Goal: Task Accomplishment & Management: Complete application form

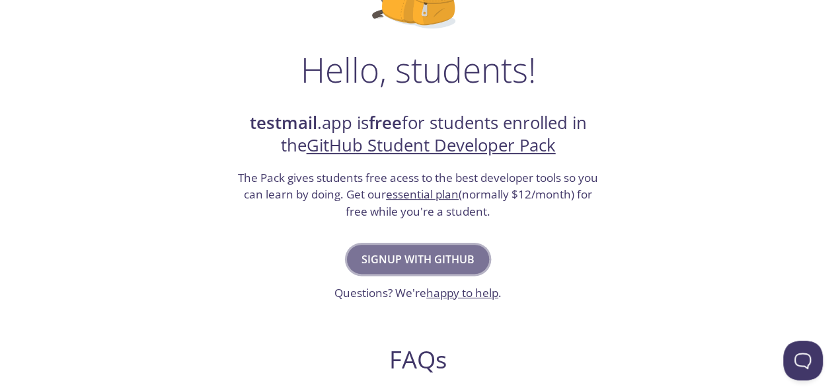
click at [453, 252] on span "Signup with GitHub" at bounding box center [418, 259] width 113 height 19
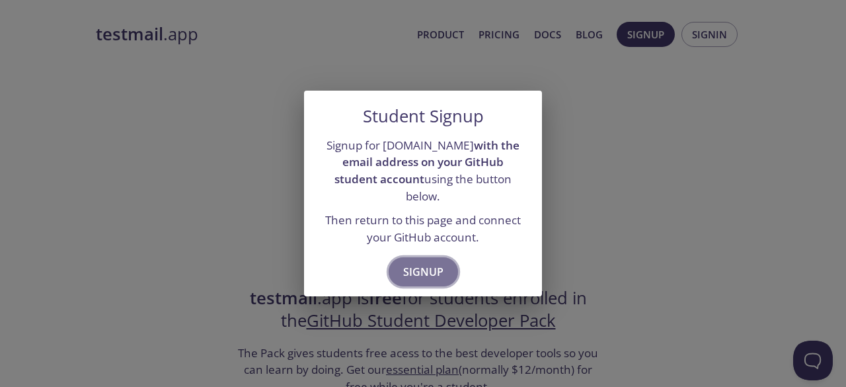
click at [428, 266] on span "Signup" at bounding box center [423, 271] width 40 height 19
click at [430, 262] on span "Signup" at bounding box center [423, 271] width 40 height 19
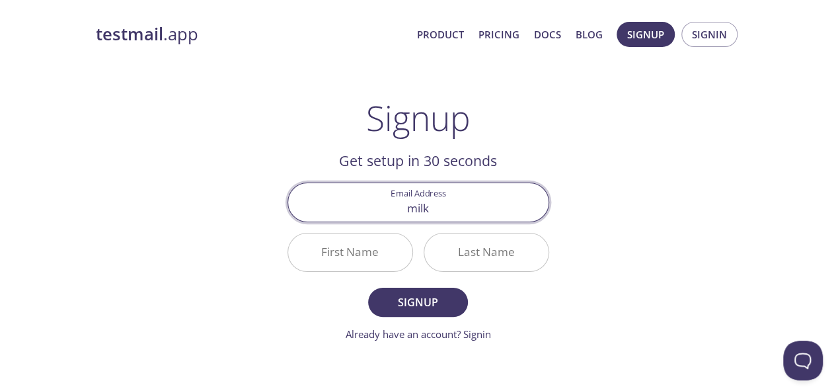
type input "milkymoosha@gmail.com"
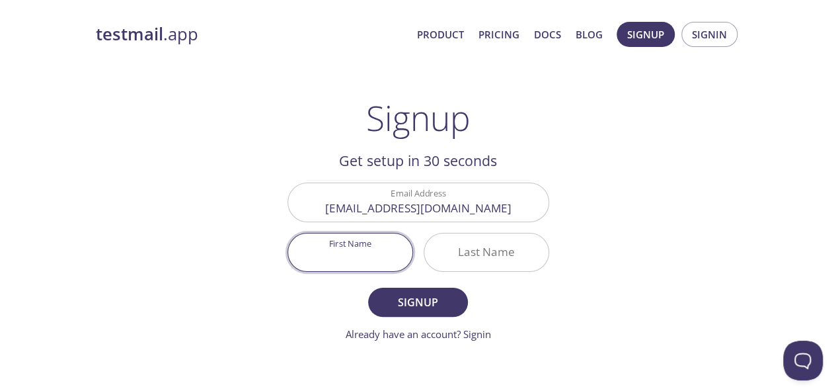
click at [362, 264] on input "First Name" at bounding box center [350, 252] width 124 height 38
type input "Madhav"
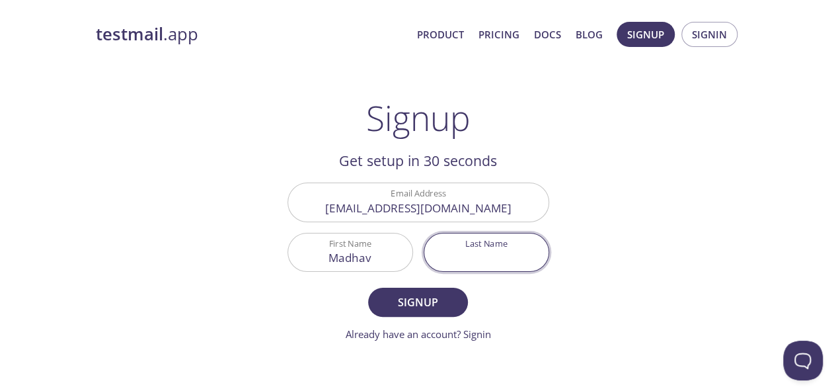
click at [469, 247] on input "Last Name" at bounding box center [486, 252] width 124 height 38
type input "Shukla"
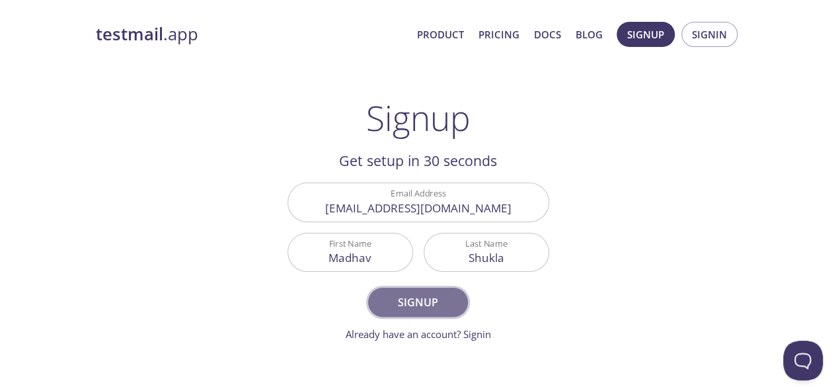
click at [432, 301] on span "Signup" at bounding box center [418, 302] width 70 height 19
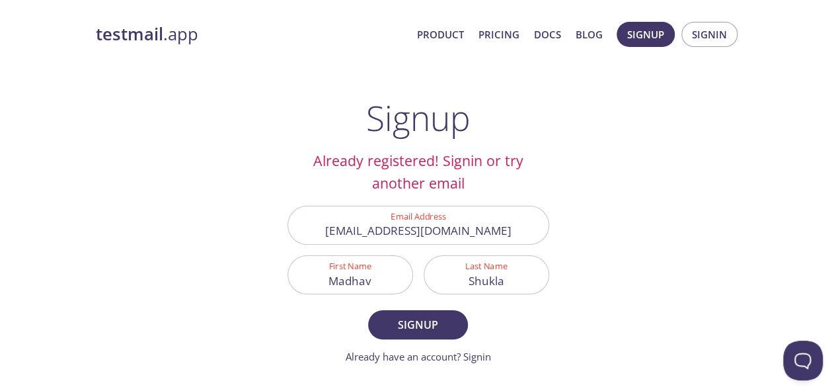
scroll to position [55, 0]
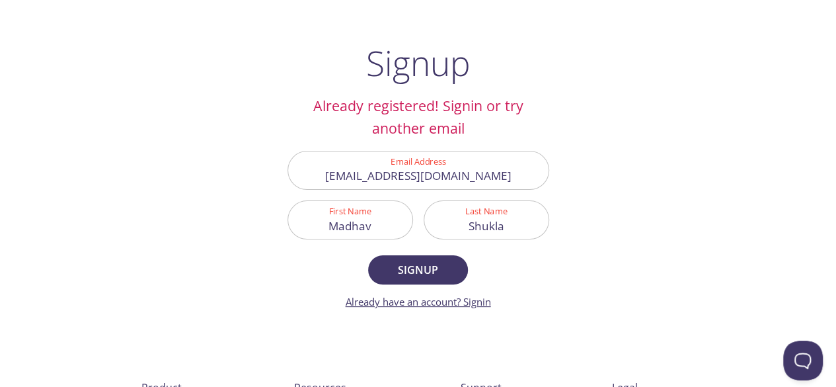
click at [473, 306] on link "Already have an account? Signin" at bounding box center [418, 301] width 145 height 13
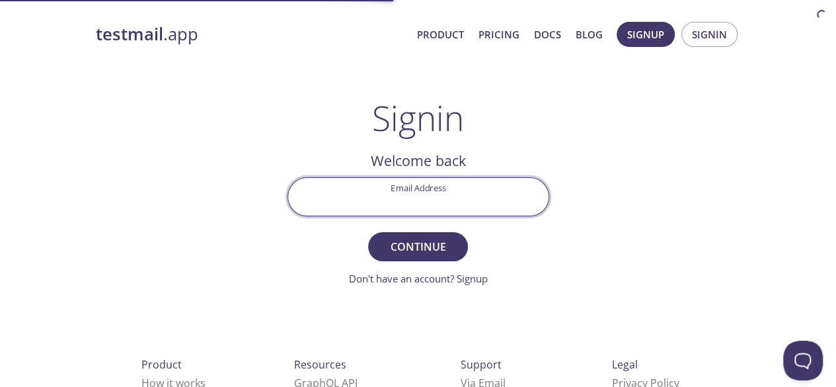
click at [384, 180] on input "Email Address" at bounding box center [418, 197] width 260 height 38
type input "milkymoosha@gmail.com"
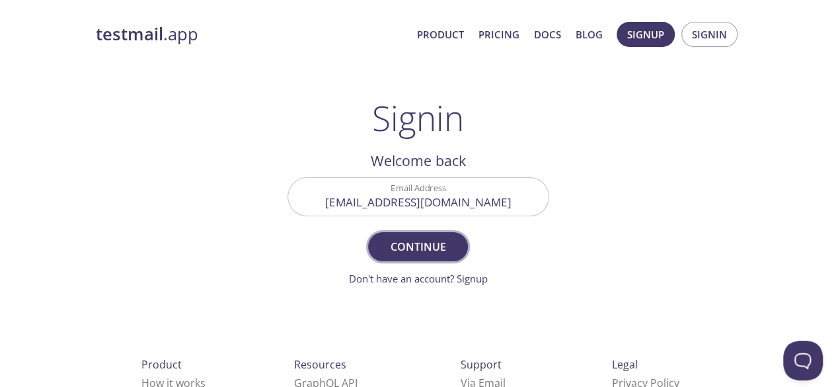
drag, startPoint x: 412, startPoint y: 262, endPoint x: 420, endPoint y: 256, distance: 9.8
click at [420, 256] on form "Email Address milkymoosha@gmail.com Continue Don't have an account? Signup" at bounding box center [418, 231] width 262 height 109
click at [420, 256] on button "Continue" at bounding box center [417, 246] width 99 height 29
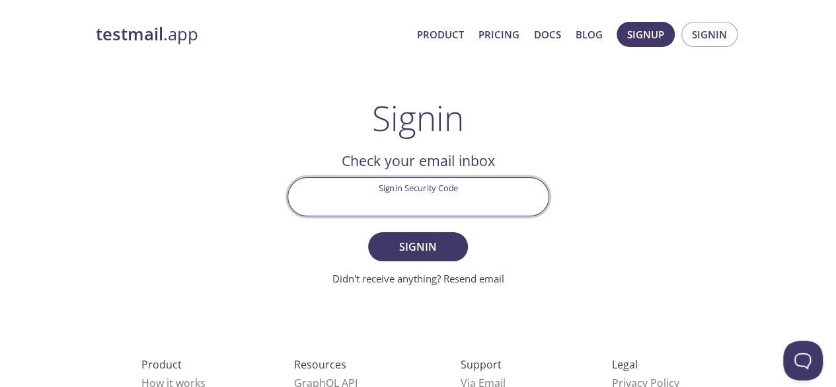
click at [418, 203] on input "Signin Security Code" at bounding box center [418, 197] width 260 height 38
click at [430, 206] on input "Signin Security Code" at bounding box center [418, 197] width 260 height 38
paste input "2J989FJ"
type input "2J989FJ"
click at [391, 238] on span "Signin" at bounding box center [418, 246] width 70 height 19
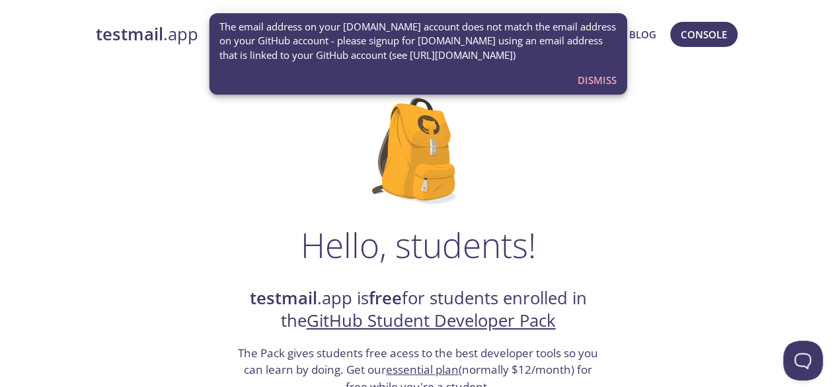
drag, startPoint x: 383, startPoint y: 52, endPoint x: 539, endPoint y: 63, distance: 156.3
click at [539, 63] on div "The email address on your [DOMAIN_NAME] account does not match the email addres…" at bounding box center [417, 41] width 397 height 53
copy span "https://github.com/settings/emails"
click at [613, 84] on span "Dismiss" at bounding box center [597, 79] width 39 height 17
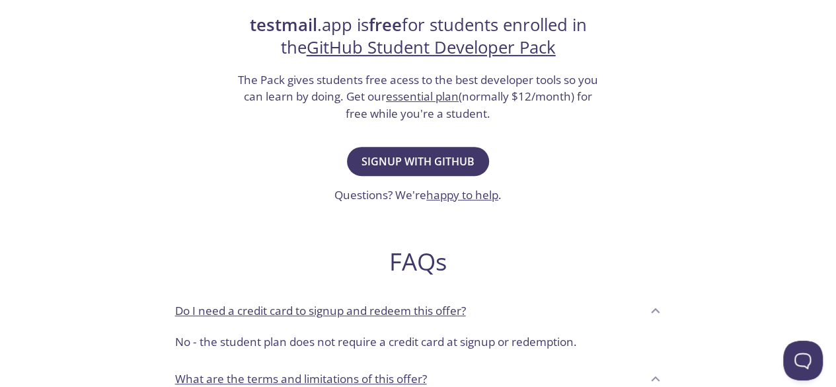
scroll to position [274, 0]
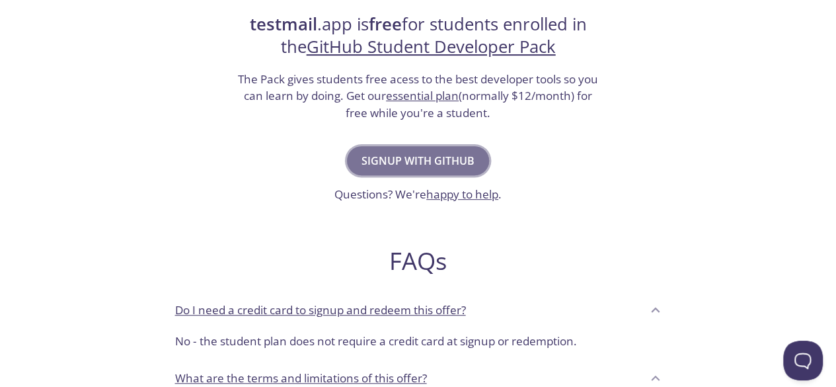
click at [448, 156] on span "Signup with GitHub" at bounding box center [418, 160] width 113 height 19
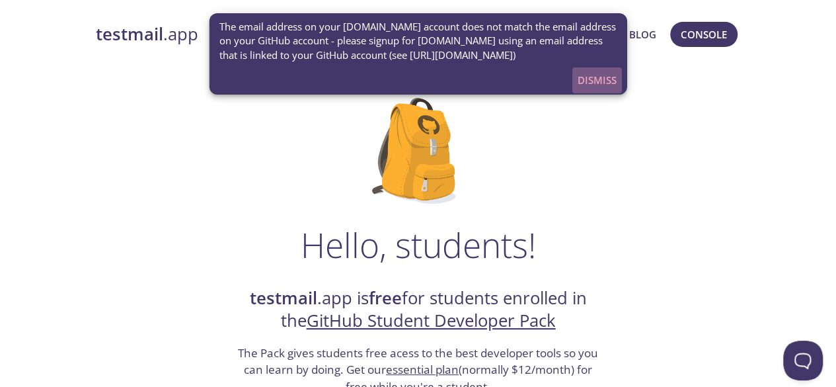
click at [597, 89] on button "Dismiss" at bounding box center [597, 79] width 50 height 25
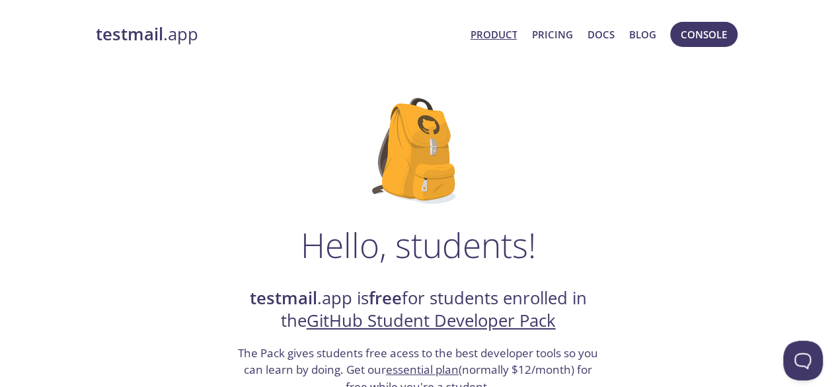
click at [496, 43] on link "Product" at bounding box center [493, 34] width 47 height 17
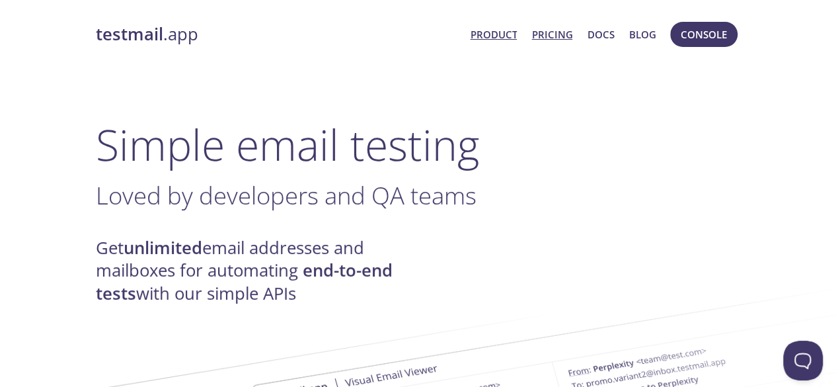
click at [566, 29] on link "Pricing" at bounding box center [551, 34] width 41 height 17
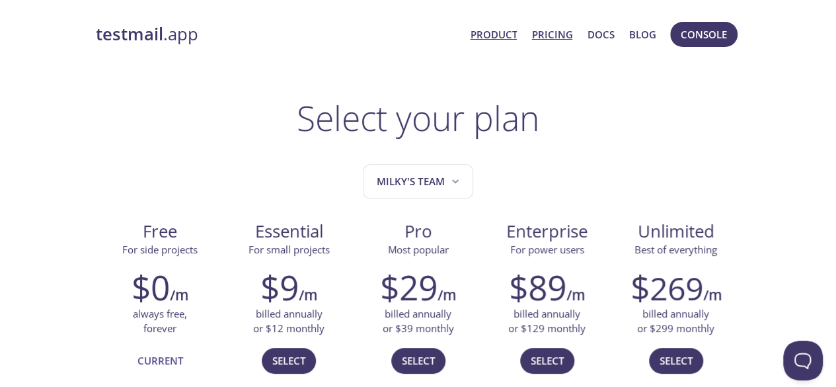
click at [510, 28] on link "Product" at bounding box center [493, 34] width 47 height 17
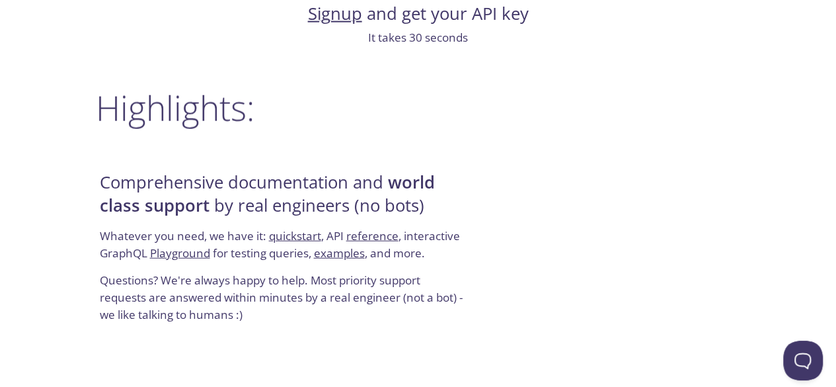
scroll to position [1533, 0]
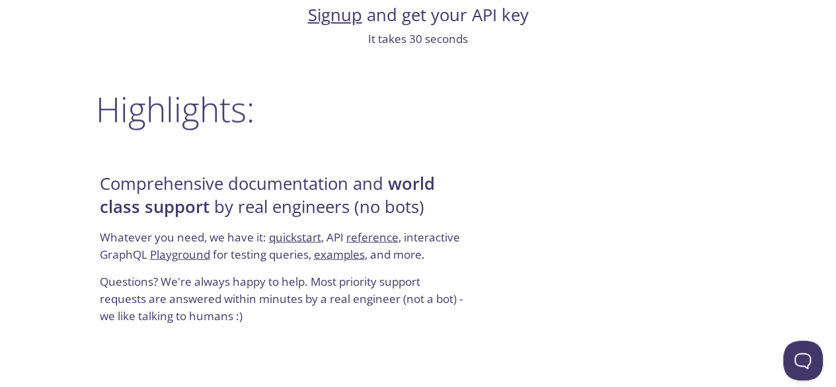
click at [342, 9] on link "Signup" at bounding box center [335, 14] width 54 height 23
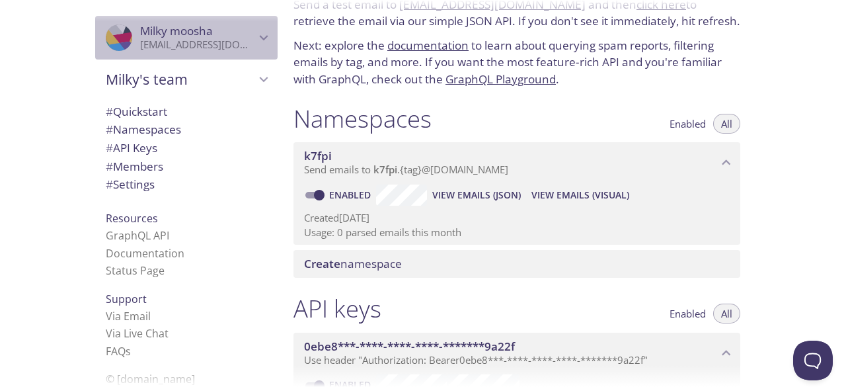
click at [242, 38] on span "Milky moosha" at bounding box center [197, 31] width 115 height 15
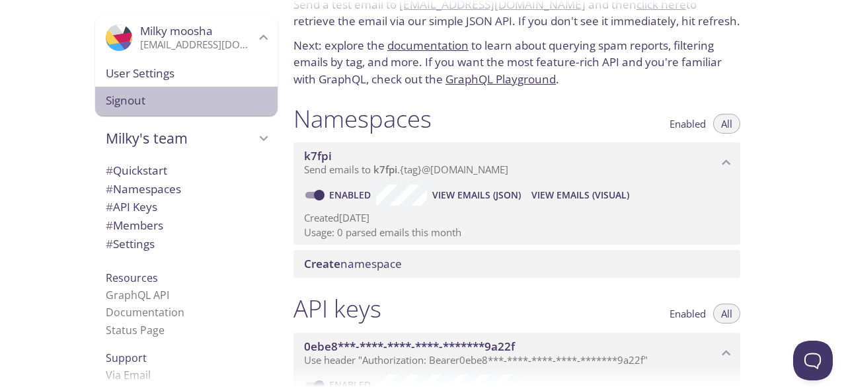
click at [131, 102] on span "Signout" at bounding box center [186, 100] width 161 height 17
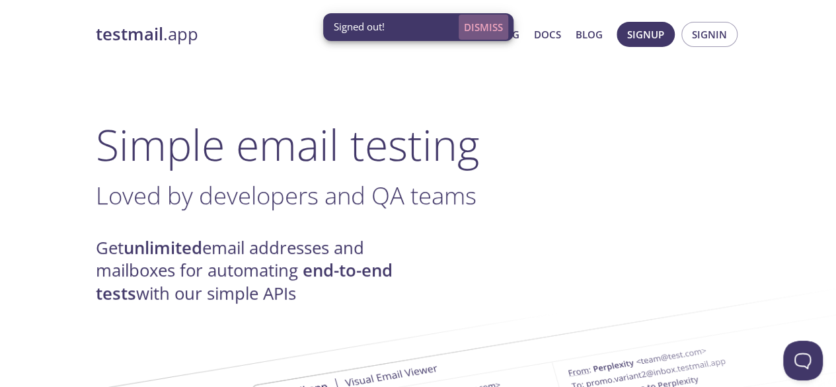
click at [486, 24] on span "Dismiss" at bounding box center [483, 27] width 39 height 17
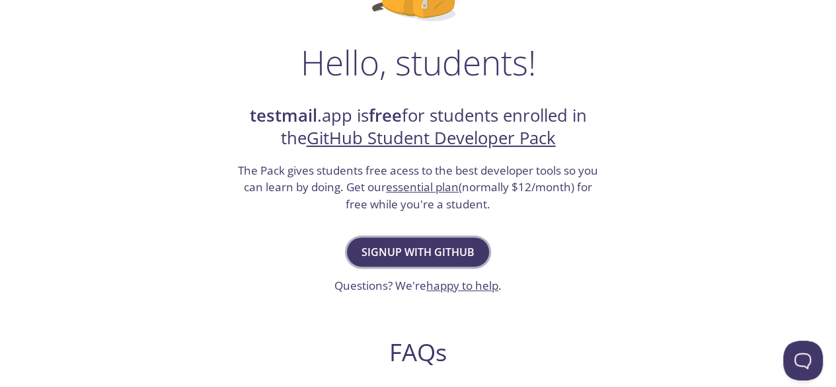
click at [431, 258] on span "Signup with GitHub" at bounding box center [418, 252] width 113 height 19
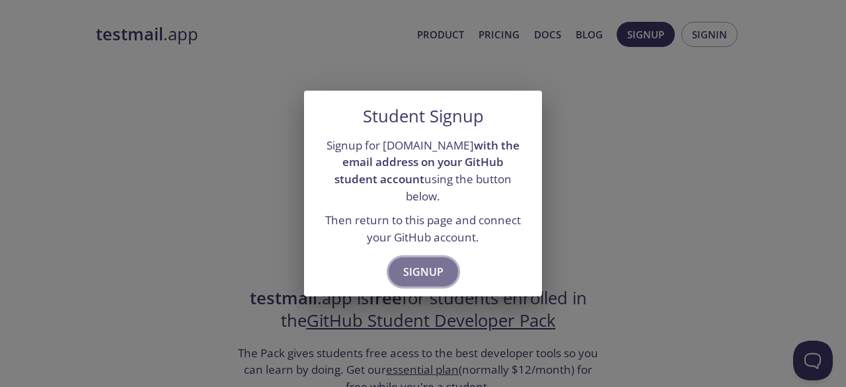
click at [426, 262] on span "Signup" at bounding box center [423, 271] width 40 height 19
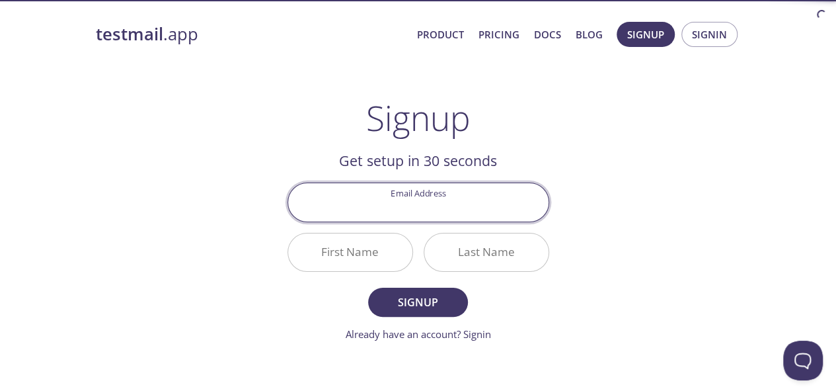
click at [426, 202] on input "Email Address" at bounding box center [418, 202] width 260 height 38
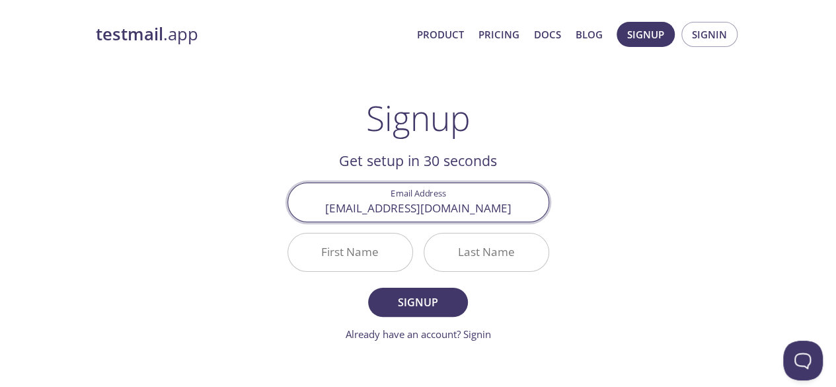
type input "[EMAIL_ADDRESS][DOMAIN_NAME]"
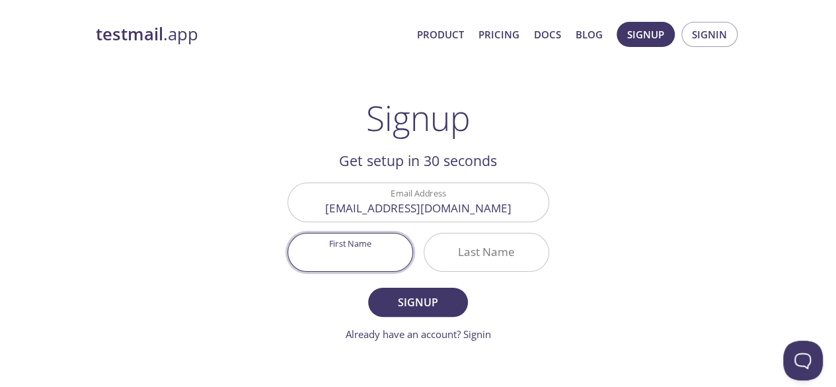
click at [363, 240] on input "First Name" at bounding box center [350, 252] width 124 height 38
type input "Madhav"
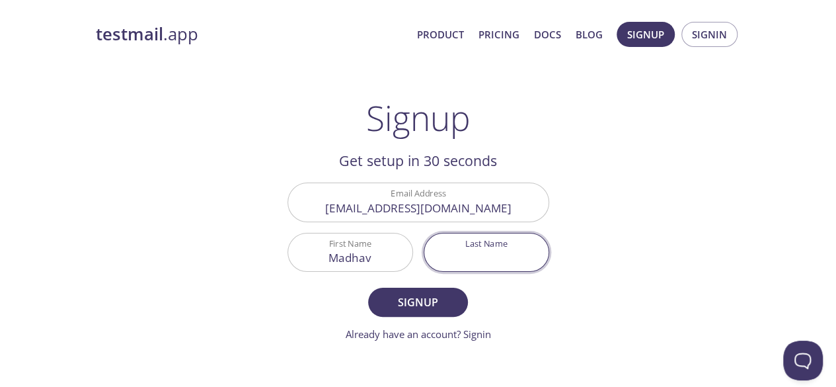
click at [492, 254] on input "Last Name" at bounding box center [486, 252] width 124 height 38
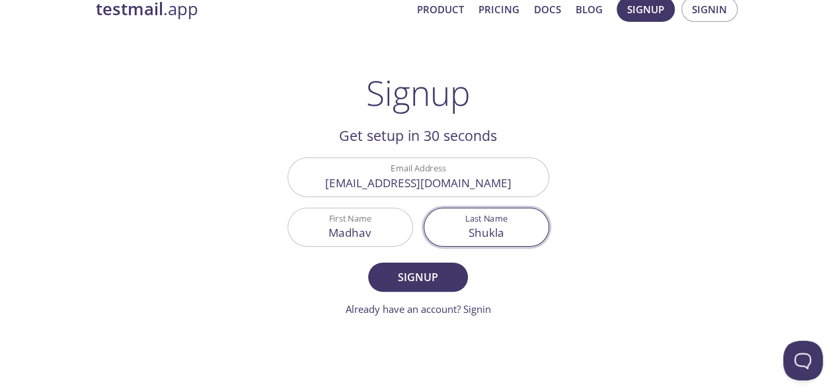
scroll to position [28, 0]
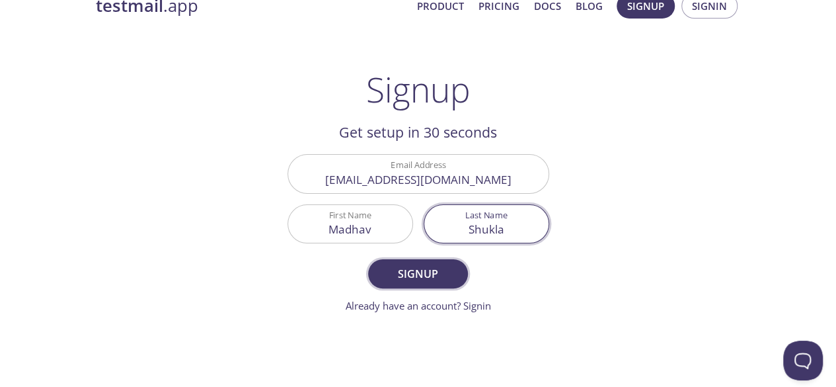
type input "Shukla"
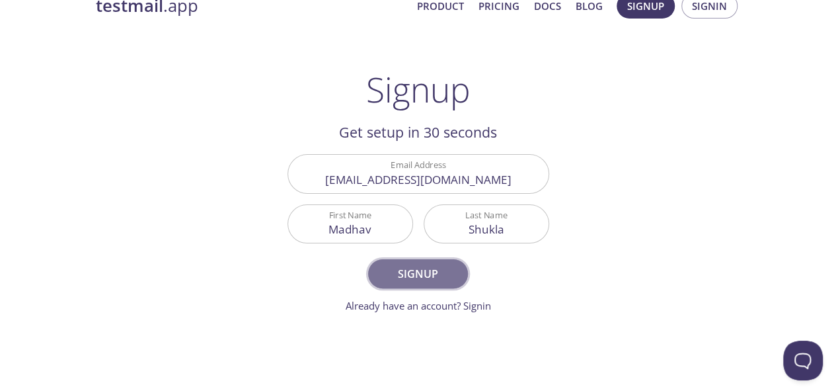
click at [416, 272] on span "Signup" at bounding box center [418, 273] width 70 height 19
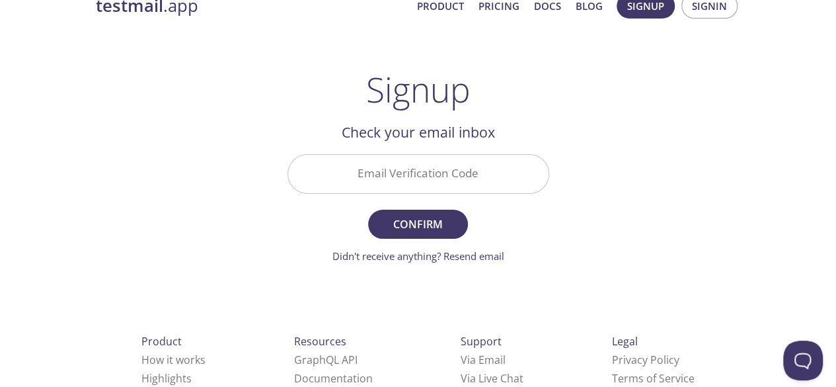
click at [429, 171] on input "Email Verification Code" at bounding box center [418, 174] width 260 height 38
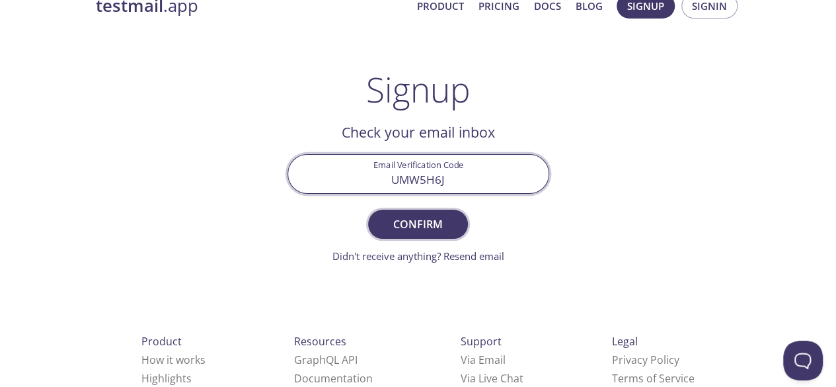
type input "UMW5H6J"
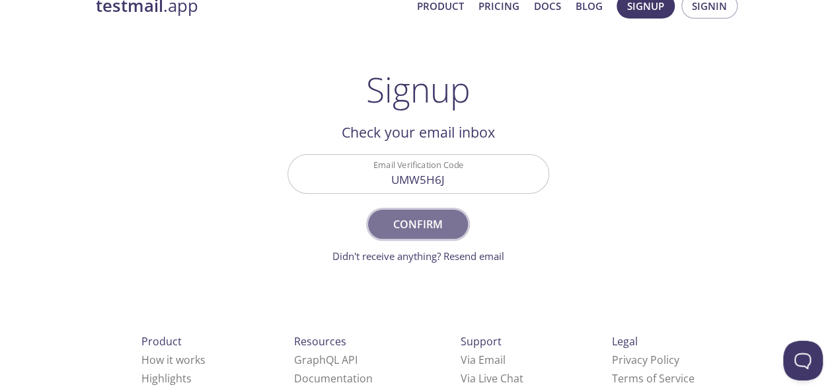
click at [443, 217] on span "Confirm" at bounding box center [418, 224] width 70 height 19
